Goal: Check status: Check status

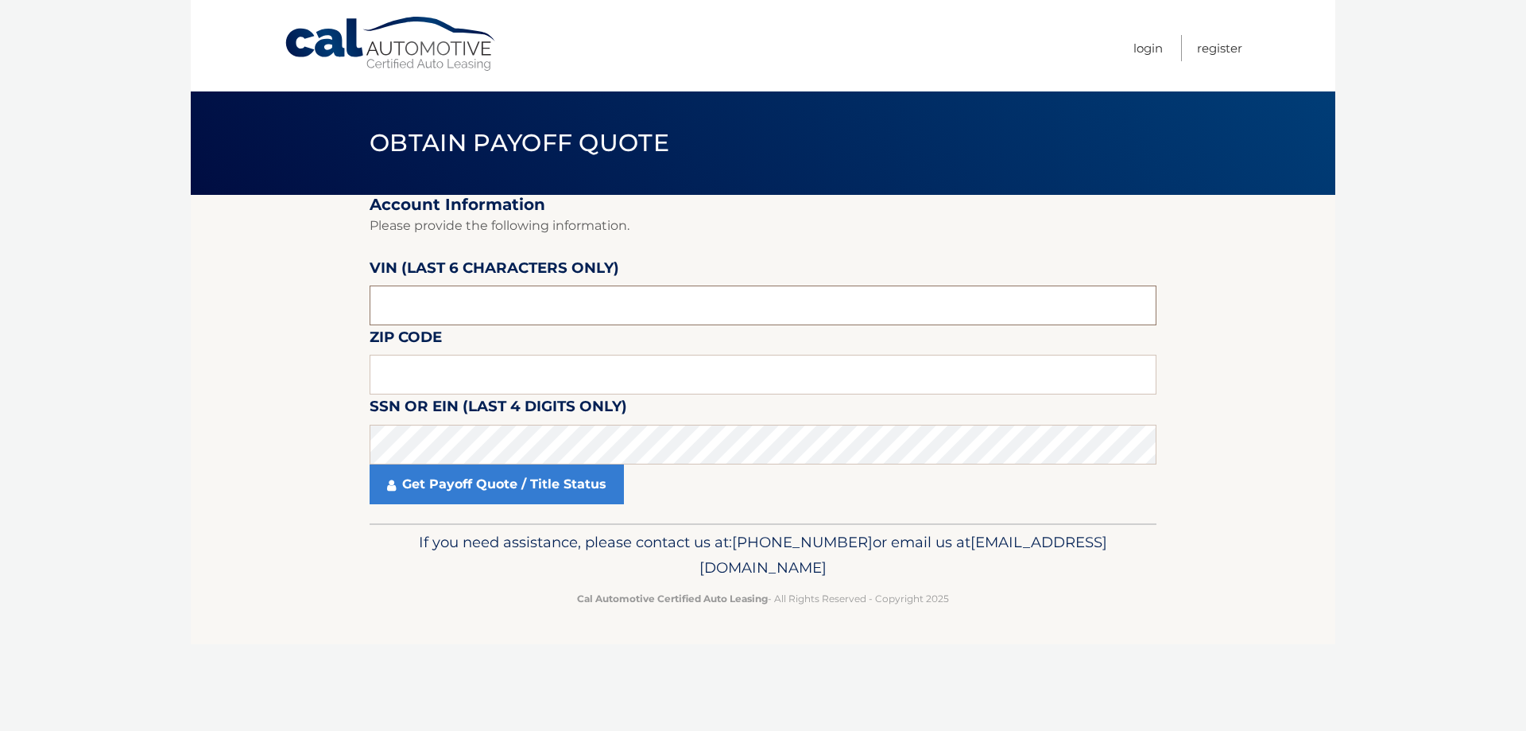
click at [405, 304] on input "text" at bounding box center [763, 305] width 787 height 40
click at [393, 380] on input "text" at bounding box center [763, 375] width 787 height 40
type input "12526"
click at [422, 490] on link "Get Payoff Quote / Title Status" at bounding box center [497, 484] width 254 height 40
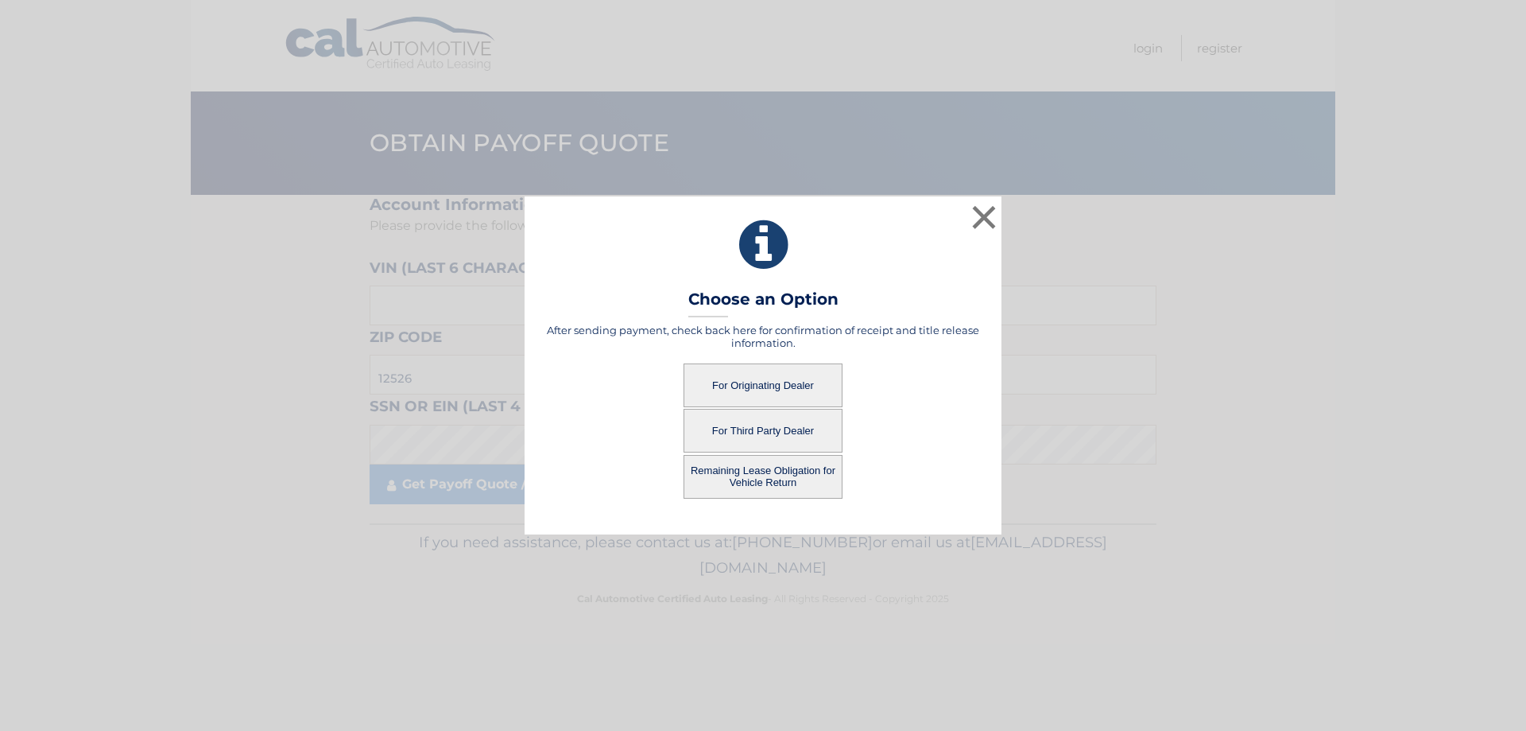
click at [784, 392] on button "For Originating Dealer" at bounding box center [763, 385] width 159 height 44
click at [762, 391] on button "For Originating Dealer" at bounding box center [763, 385] width 159 height 44
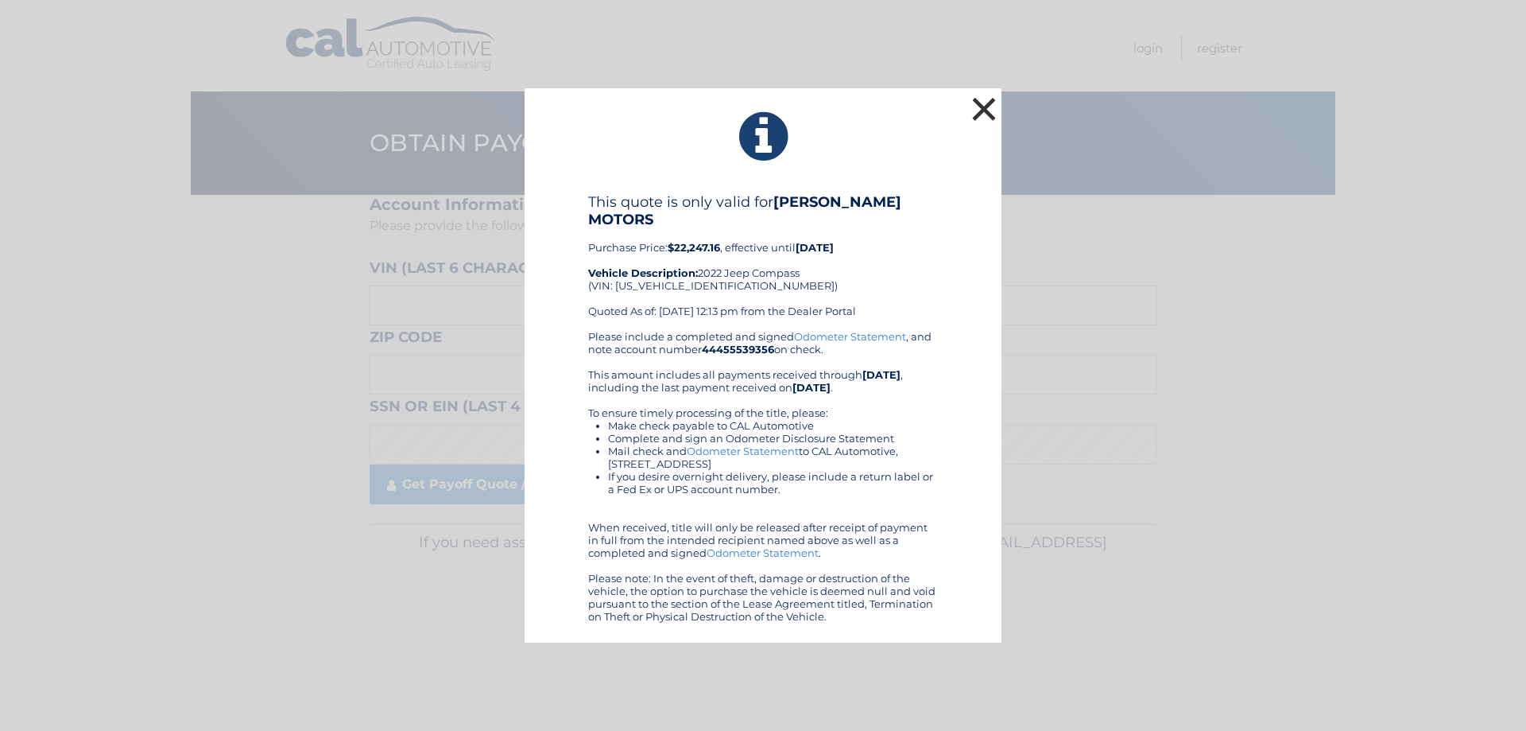
click at [981, 118] on button "×" at bounding box center [984, 109] width 32 height 32
